Goal: Check status: Check status

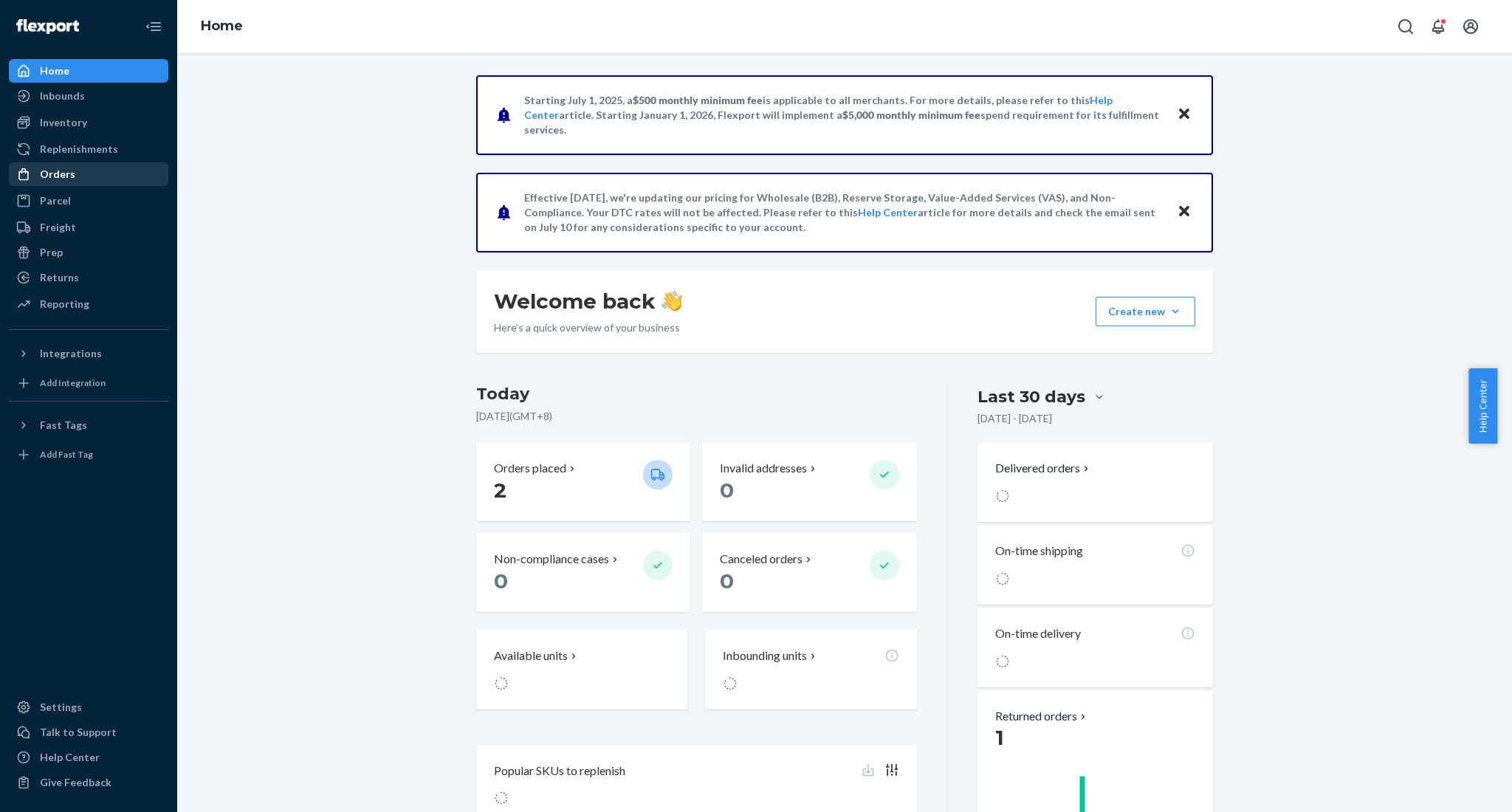
click at [84, 182] on div "Orders" at bounding box center [88, 174] width 156 height 21
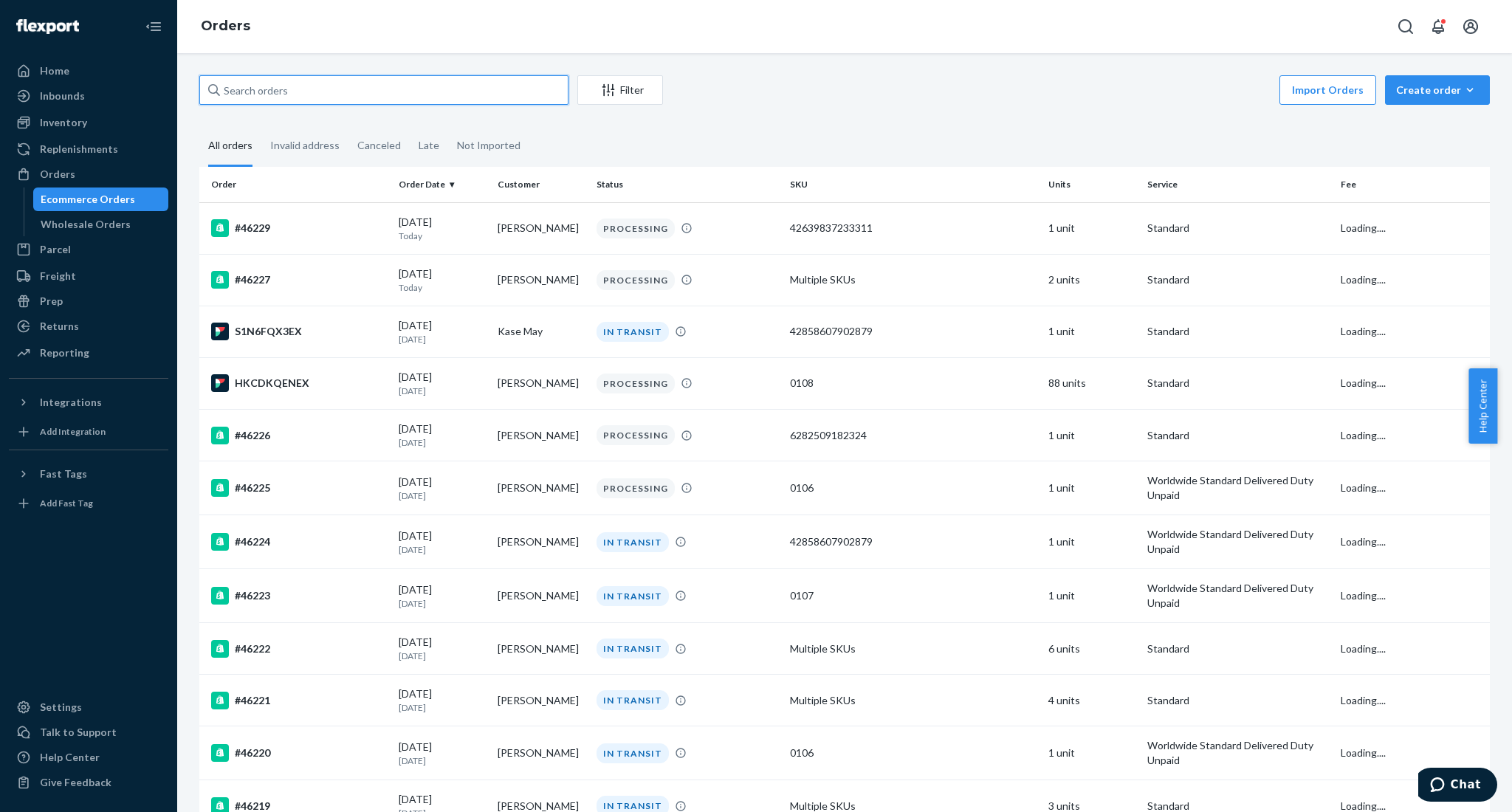
click at [396, 100] on input "text" at bounding box center [384, 89] width 369 height 29
paste input "46158"
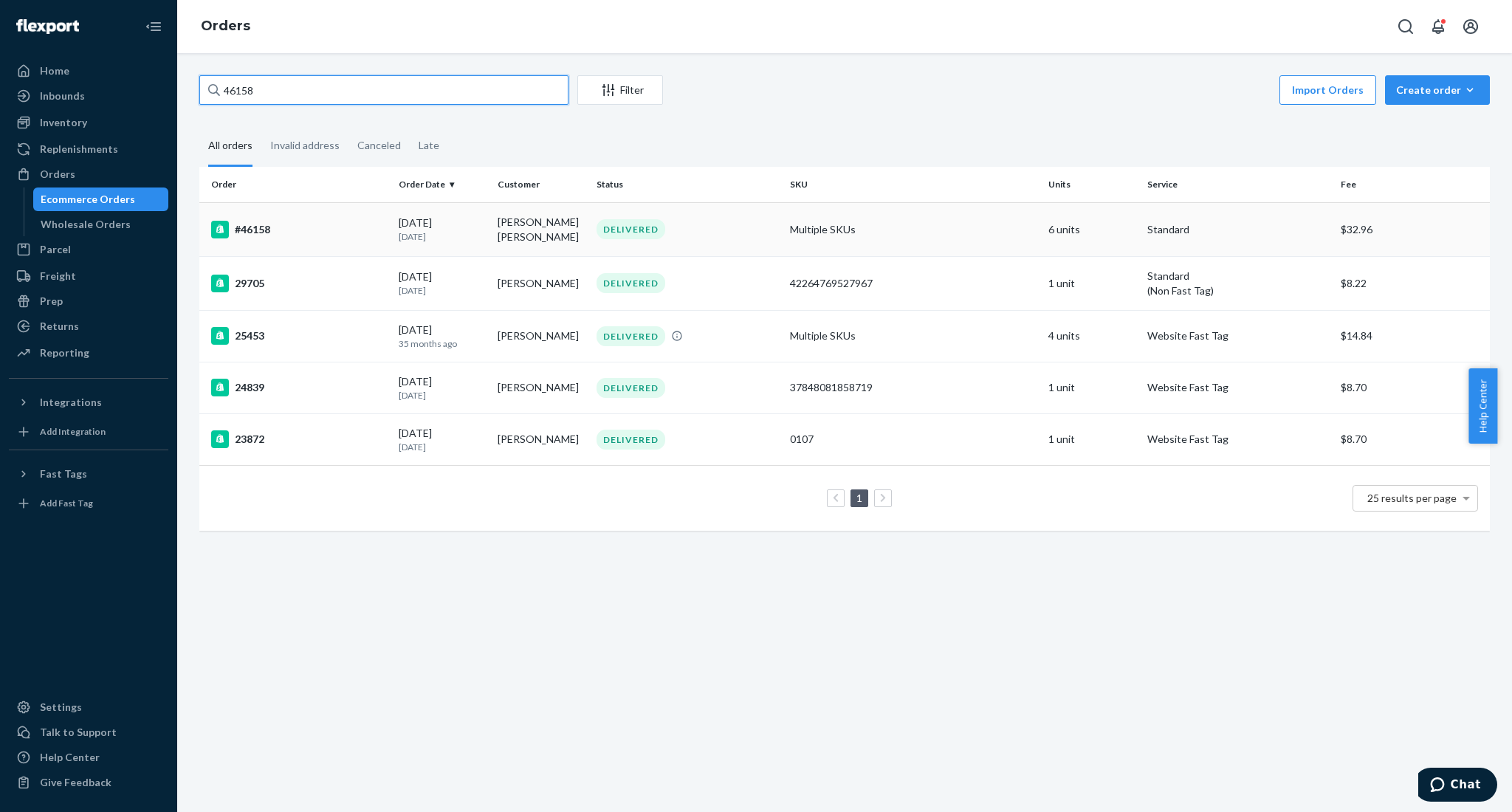
type input "46158"
click at [255, 230] on div "#46158" at bounding box center [298, 230] width 176 height 18
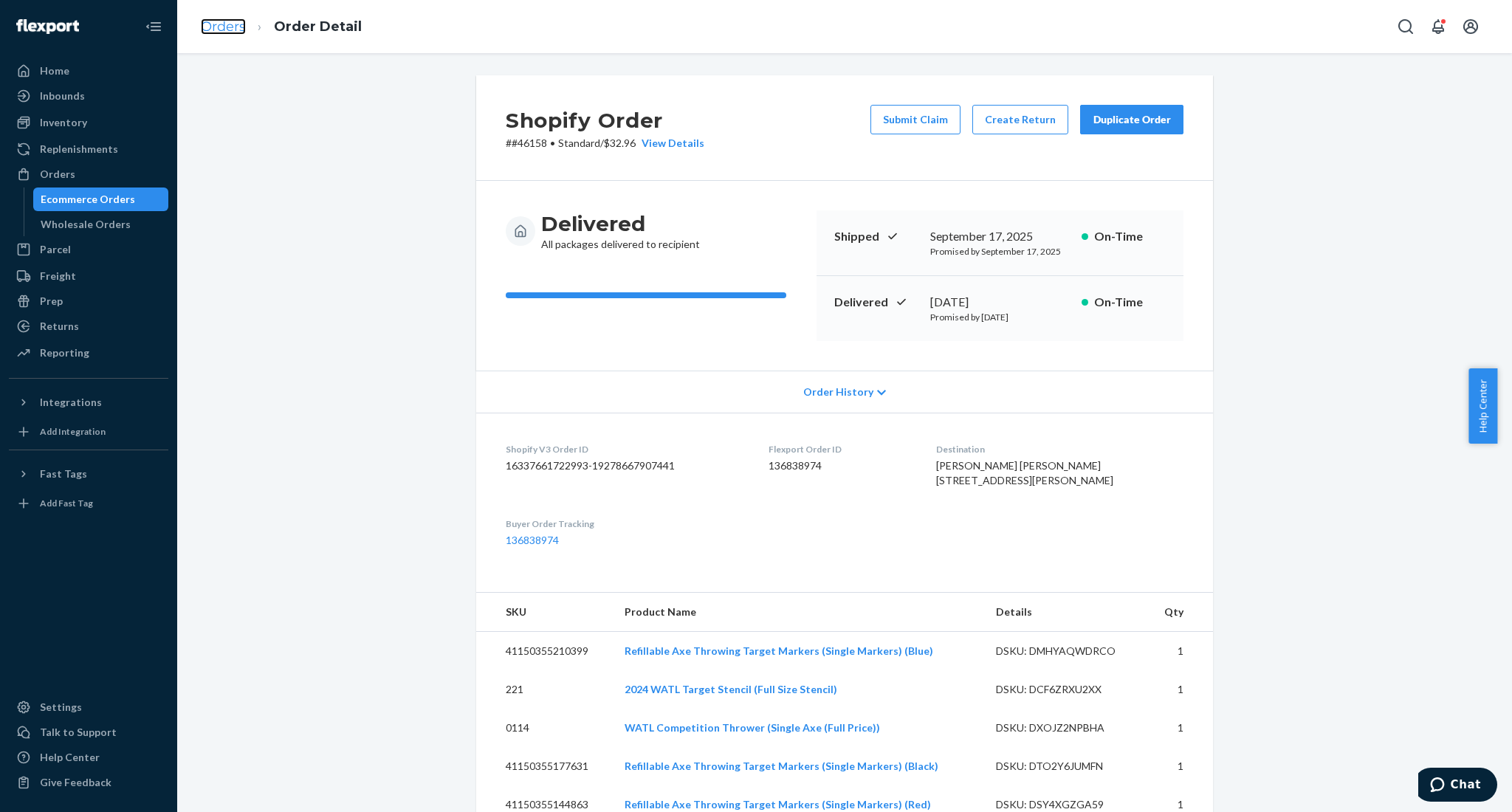
click at [217, 33] on link "Orders" at bounding box center [223, 26] width 45 height 16
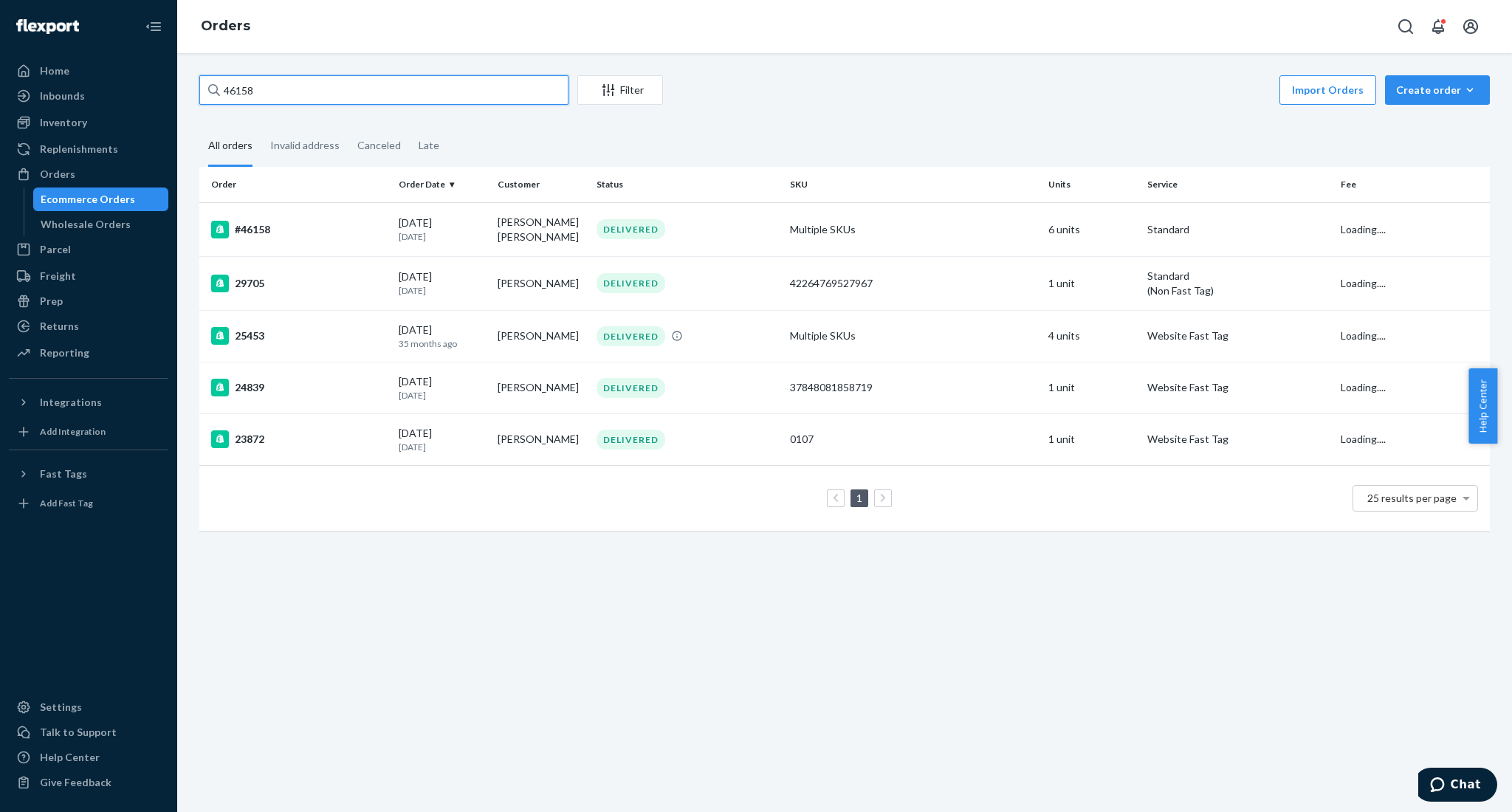
click at [390, 99] on input "46158" at bounding box center [384, 89] width 369 height 29
click at [396, 88] on input "46158" at bounding box center [384, 89] width 369 height 29
paste input "22"
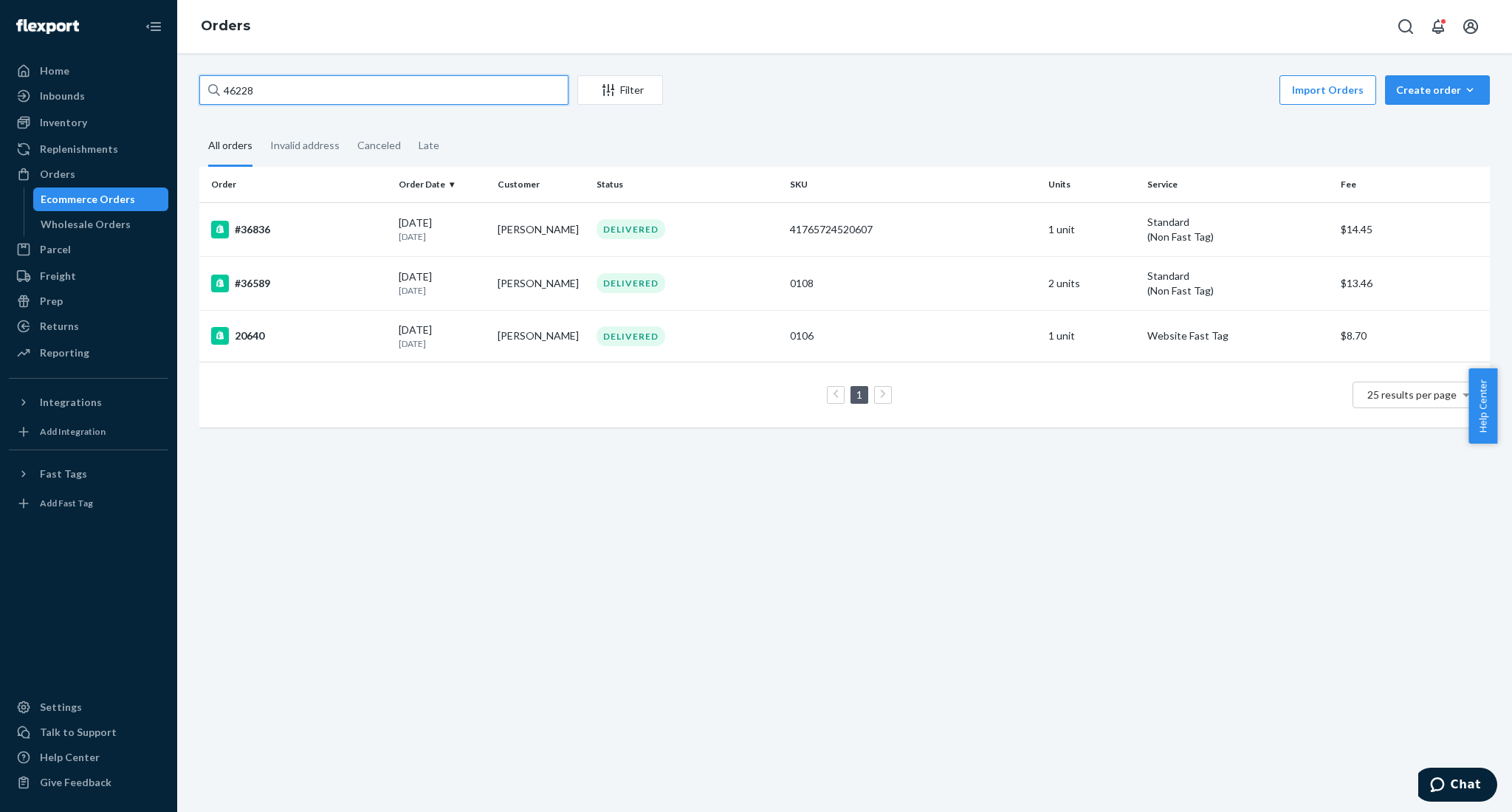
type input "46228"
